Goal: Register for event/course

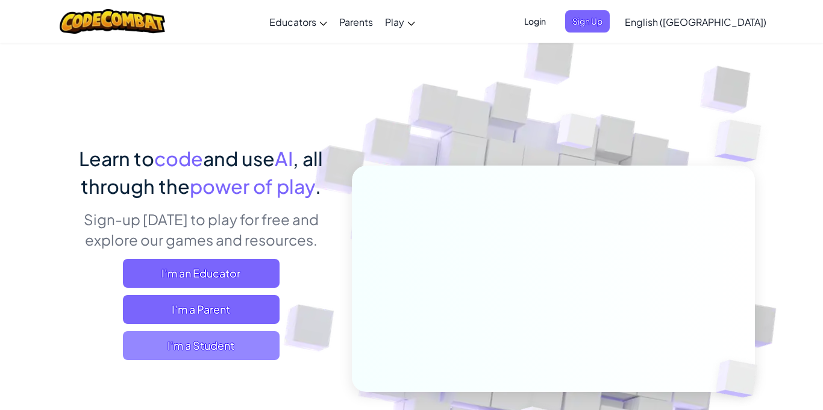
click at [245, 345] on span "I'm a Student" at bounding box center [201, 345] width 157 height 29
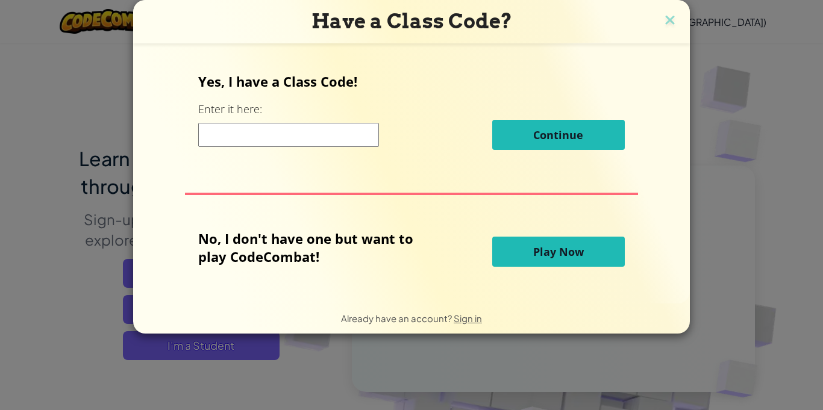
click at [325, 127] on input at bounding box center [288, 135] width 181 height 24
type input "Mouthenemyhome"
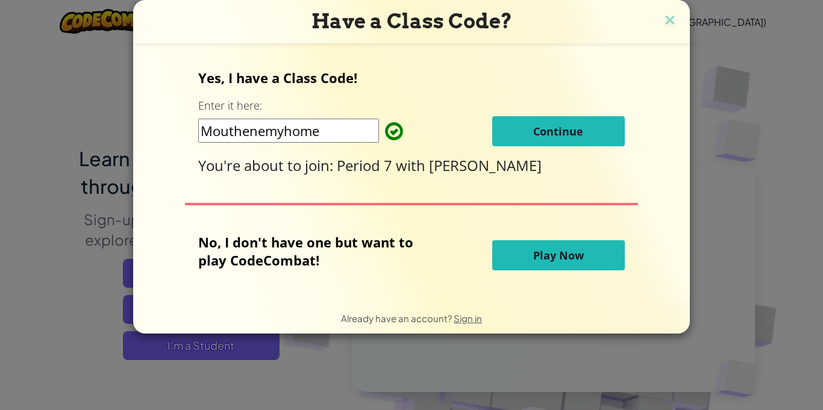
click at [596, 129] on button "Continue" at bounding box center [558, 131] width 133 height 30
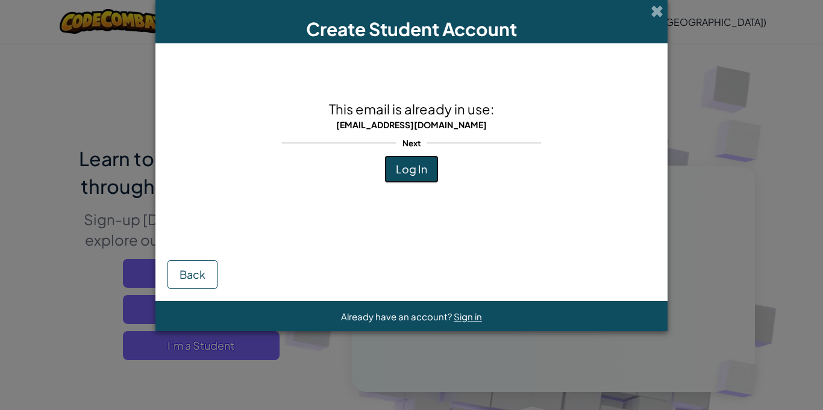
click at [399, 175] on span "Log In" at bounding box center [411, 169] width 31 height 14
